Goal: Task Accomplishment & Management: Complete application form

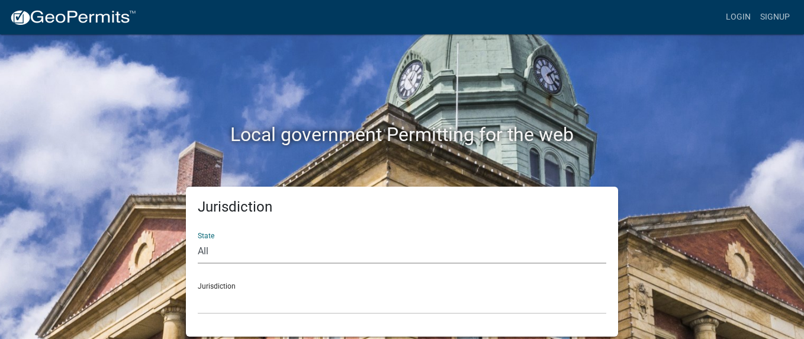
click at [220, 251] on select "All [US_STATE] [US_STATE] [US_STATE] [US_STATE] [US_STATE] [US_STATE] [US_STATE…" at bounding box center [402, 251] width 408 height 24
select select "[US_STATE]"
click at [198, 239] on select "All [US_STATE] [US_STATE] [US_STATE] [US_STATE] [US_STATE] [US_STATE] [US_STATE…" at bounding box center [402, 251] width 408 height 24
click at [221, 302] on select "[GEOGRAPHIC_DATA], [US_STATE] [GEOGRAPHIC_DATA], [US_STATE] [GEOGRAPHIC_DATA], …" at bounding box center [402, 301] width 408 height 24
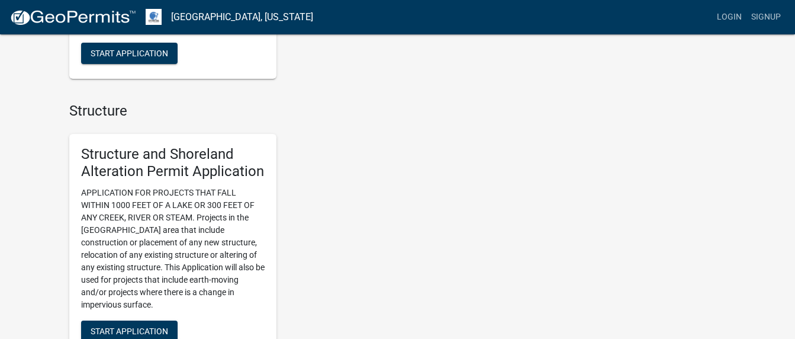
scroll to position [770, 0]
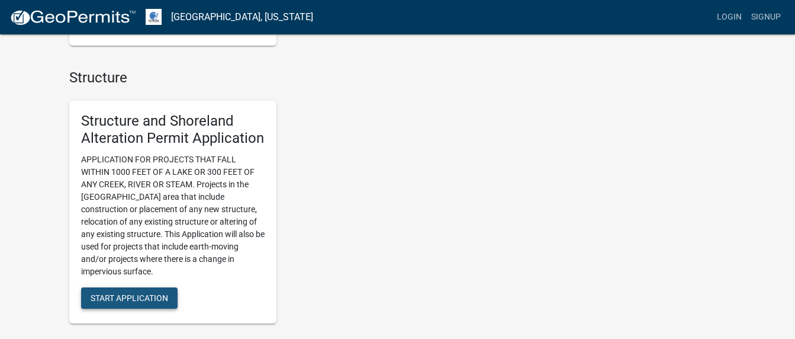
click at [125, 293] on span "Start Application" at bounding box center [130, 297] width 78 height 9
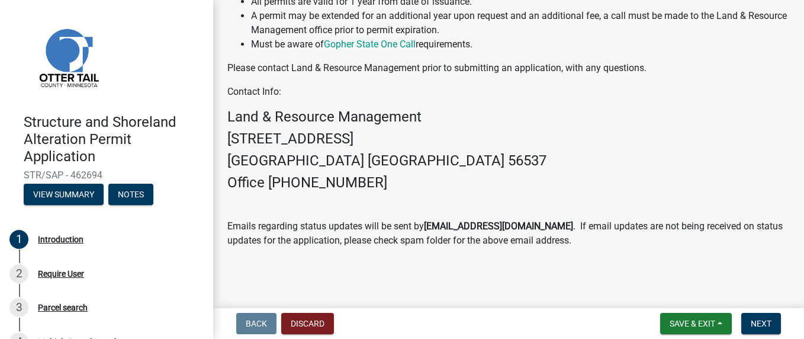
scroll to position [476, 0]
click at [70, 193] on button "View Summary" at bounding box center [64, 194] width 80 height 21
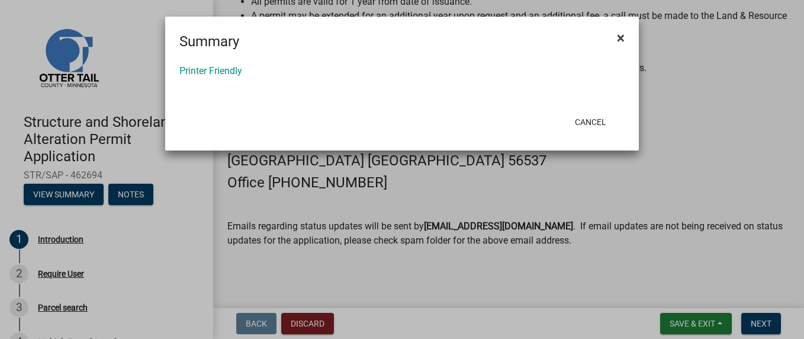
click at [623, 35] on span "×" at bounding box center [621, 38] width 8 height 17
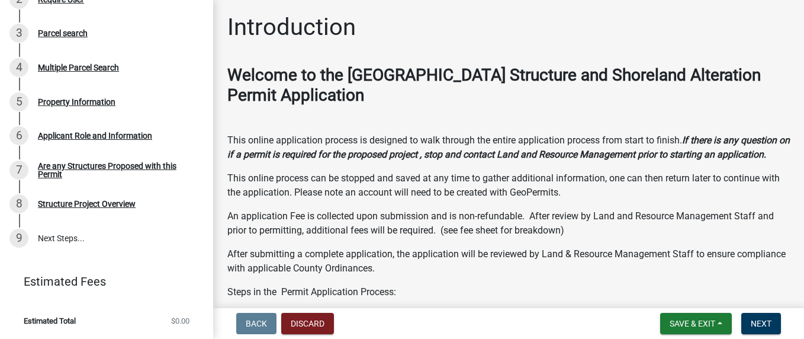
scroll to position [0, 0]
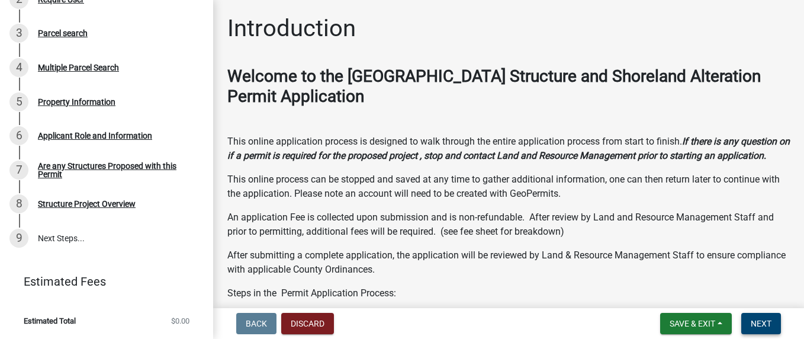
click at [764, 320] on span "Next" at bounding box center [761, 322] width 21 height 9
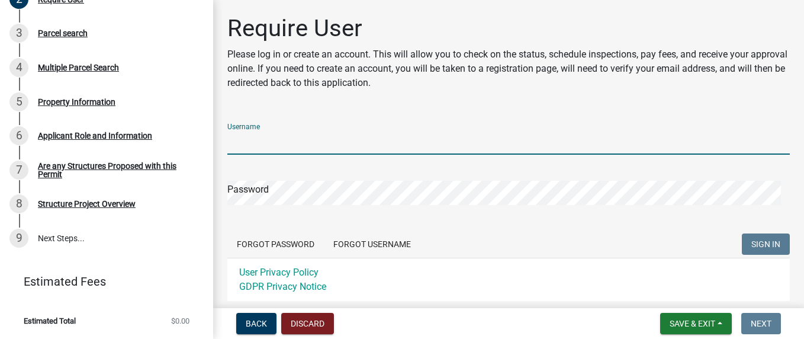
click at [284, 141] on input "Username" at bounding box center [508, 142] width 562 height 24
type input "[EMAIL_ADDRESS][DOMAIN_NAME]"
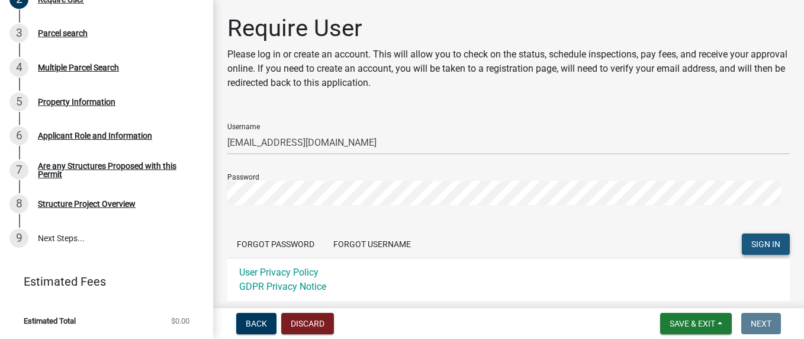
click at [752, 239] on span "SIGN IN" at bounding box center [765, 243] width 29 height 9
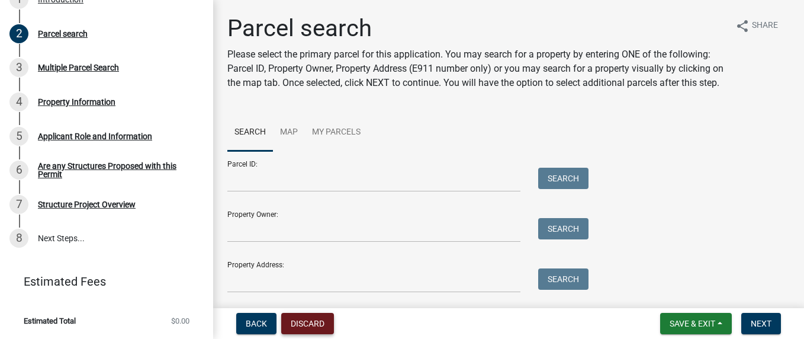
click at [308, 322] on button "Discard" at bounding box center [307, 323] width 53 height 21
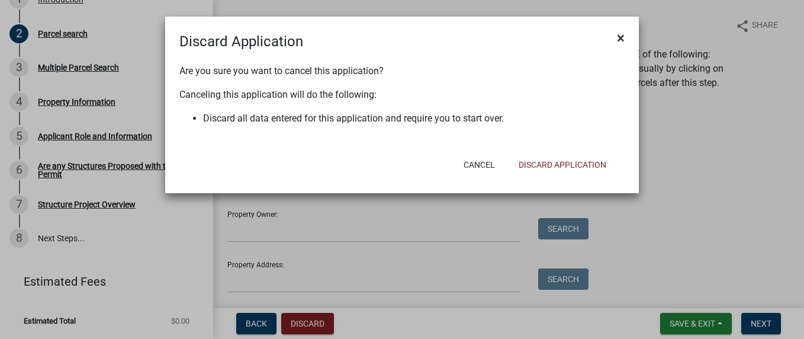
click at [619, 37] on span "×" at bounding box center [621, 38] width 8 height 17
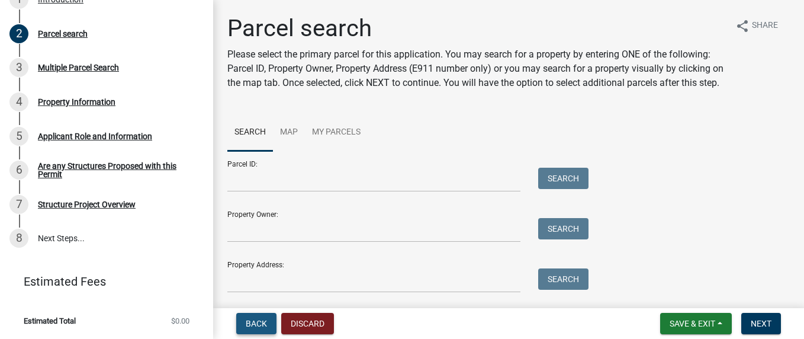
click at [251, 320] on span "Back" at bounding box center [256, 322] width 21 height 9
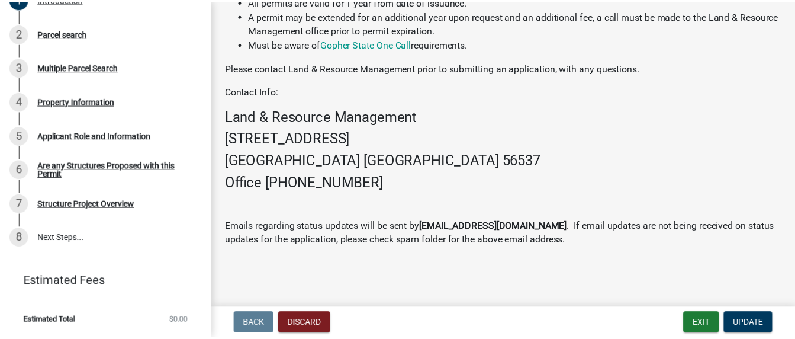
scroll to position [476, 0]
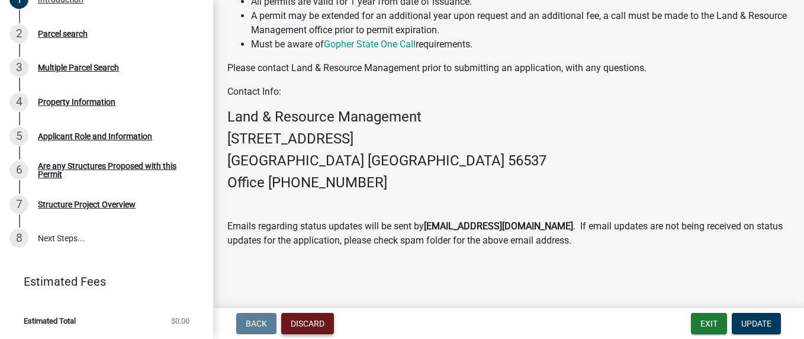
click at [308, 320] on button "Discard" at bounding box center [307, 323] width 53 height 21
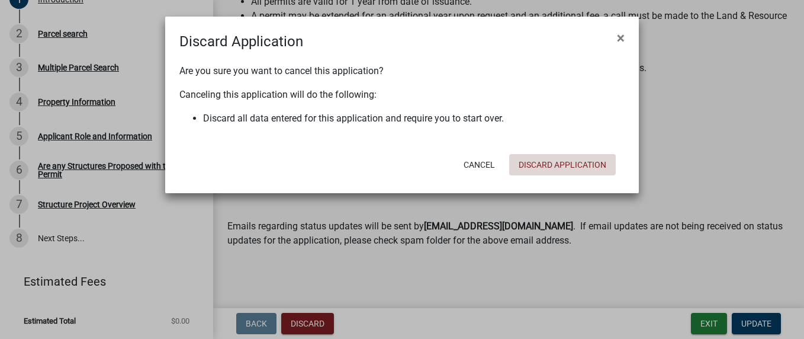
click at [556, 162] on button "Discard Application" at bounding box center [562, 164] width 107 height 21
